Goal: Task Accomplishment & Management: Manage account settings

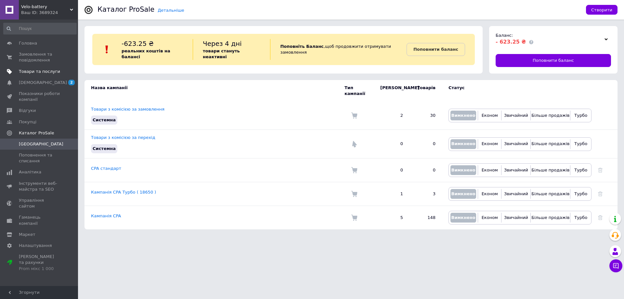
drag, startPoint x: 36, startPoint y: 69, endPoint x: 37, endPoint y: 74, distance: 5.2
click at [36, 70] on span "Товари та послуги" at bounding box center [39, 72] width 41 height 6
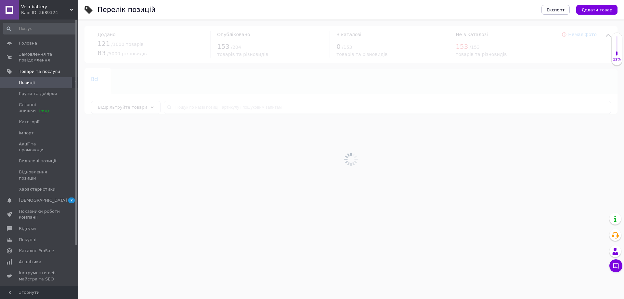
click at [53, 197] on span "[DEMOGRAPHIC_DATA]" at bounding box center [39, 200] width 41 height 6
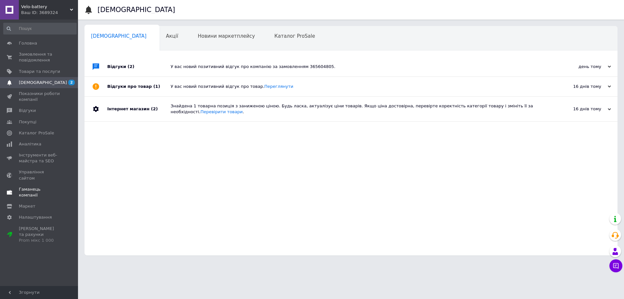
click at [39, 186] on span "Гаманець компанії" at bounding box center [39, 192] width 41 height 12
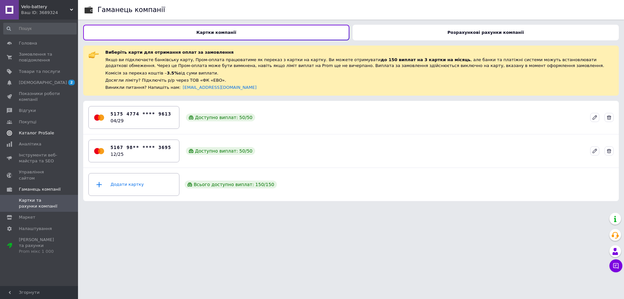
click at [42, 132] on span "Каталог ProSale" at bounding box center [36, 133] width 35 height 6
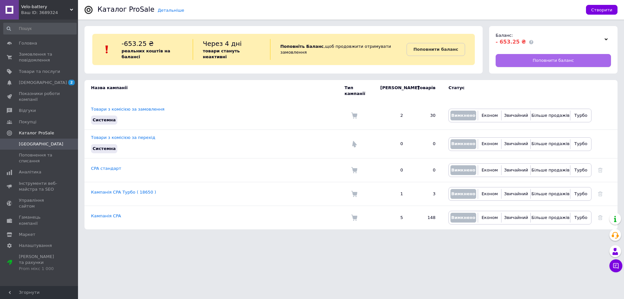
click at [556, 58] on span "Поповнити баланс" at bounding box center [552, 60] width 41 height 6
click at [44, 153] on span "Поповнення та списання" at bounding box center [39, 158] width 41 height 12
